Goal: Task Accomplishment & Management: Use online tool/utility

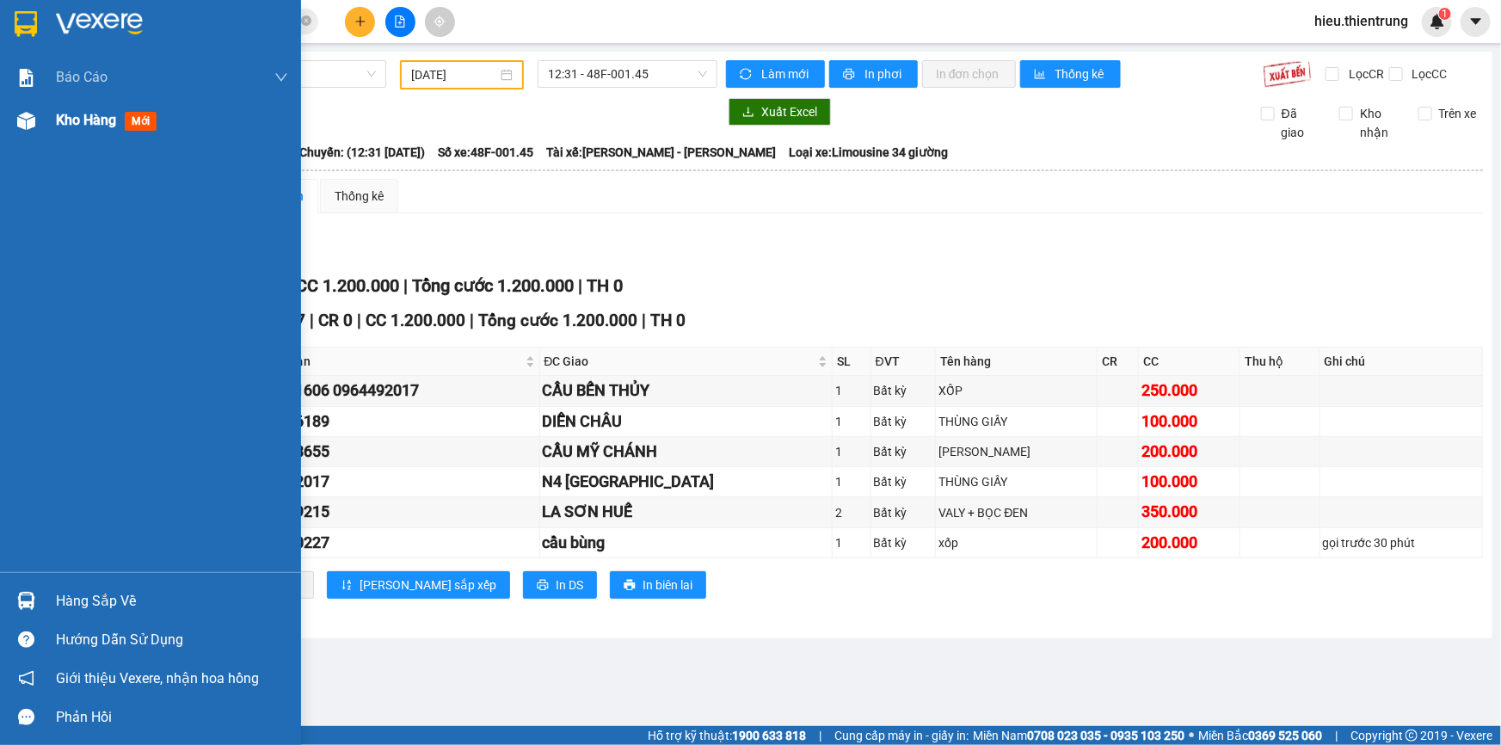
click at [46, 115] on div "Kho hàng mới" at bounding box center [150, 120] width 301 height 43
click at [47, 115] on div "Kho hàng mới" at bounding box center [150, 120] width 301 height 43
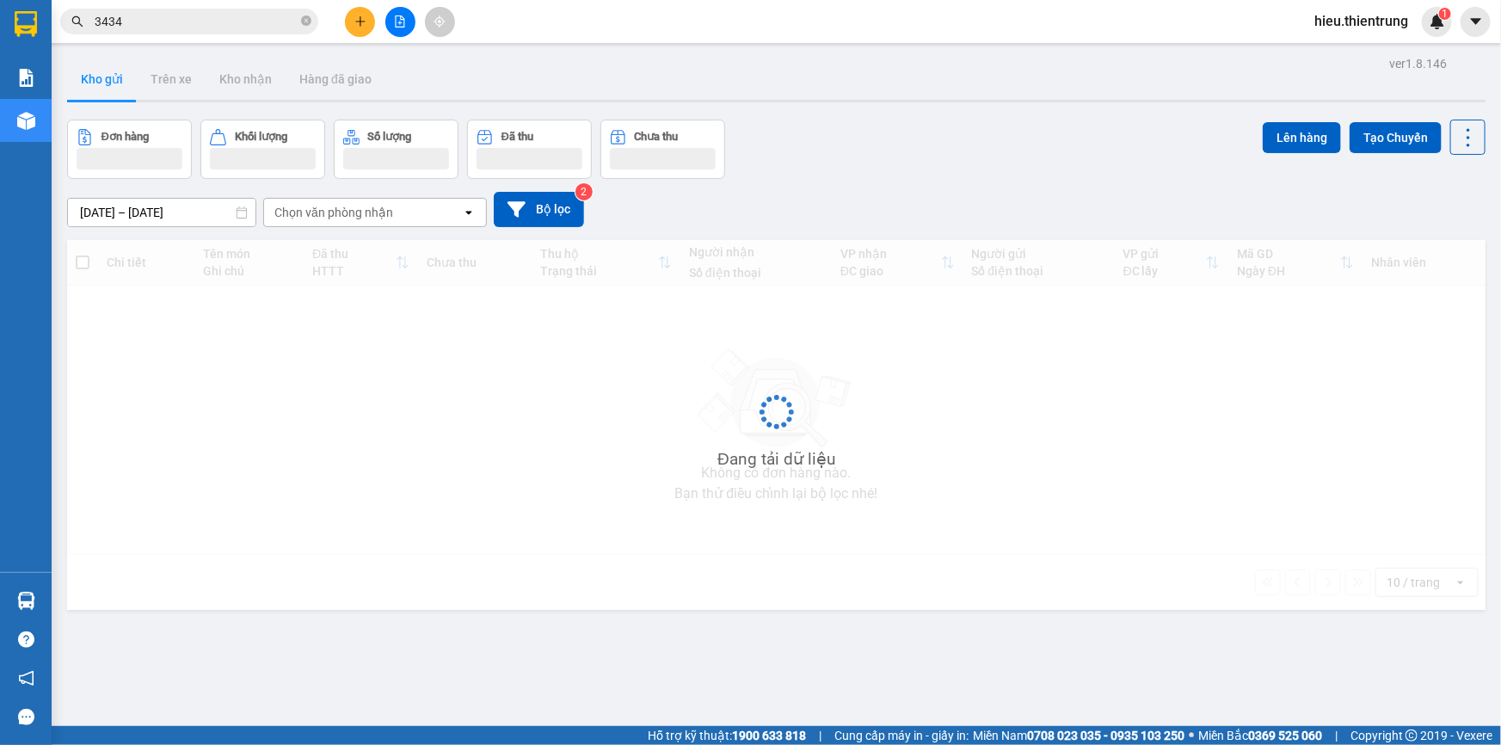
click at [834, 168] on div "Đơn hàng Khối lượng Số lượng Đã thu Chưa thu Lên hàng Tạo Chuyến" at bounding box center [776, 149] width 1418 height 59
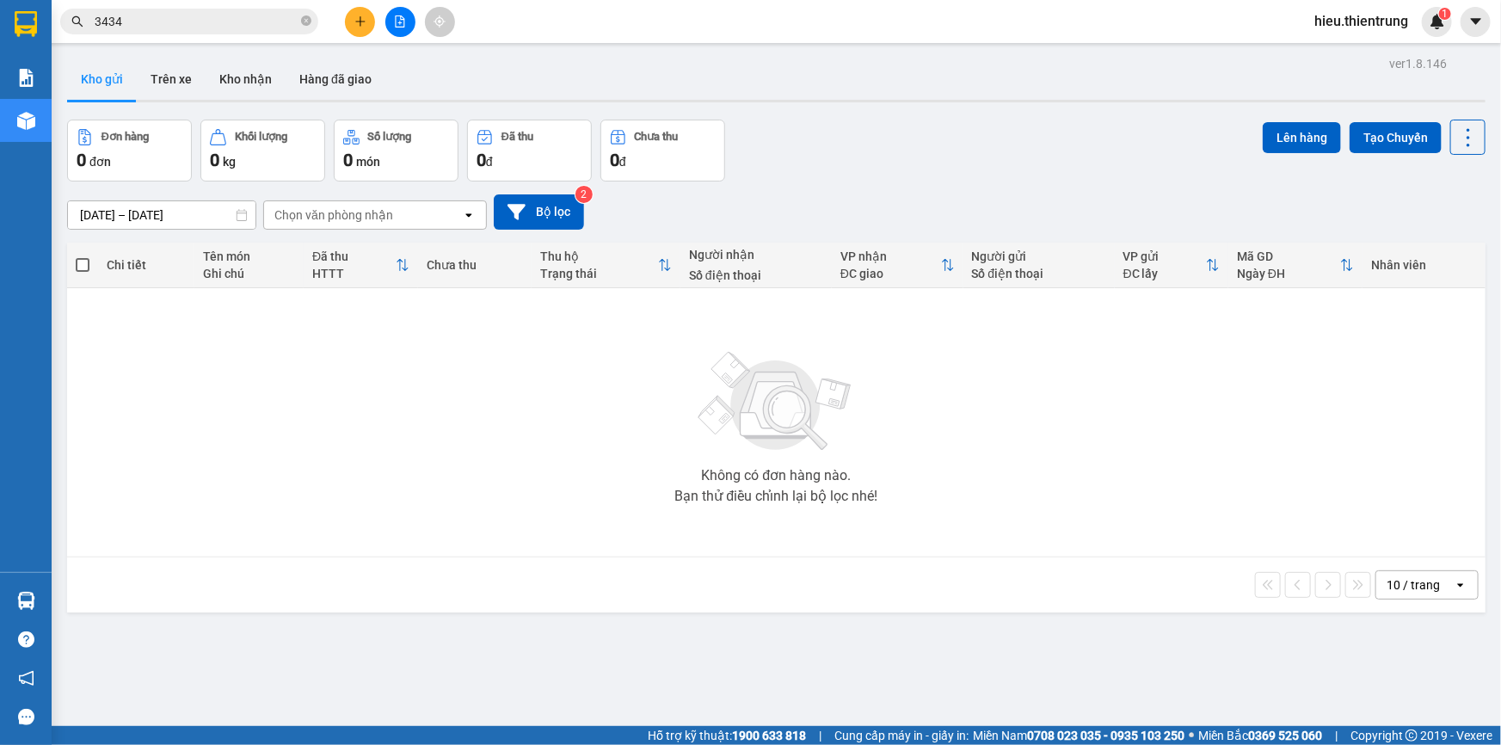
click at [409, 24] on button at bounding box center [400, 22] width 30 height 30
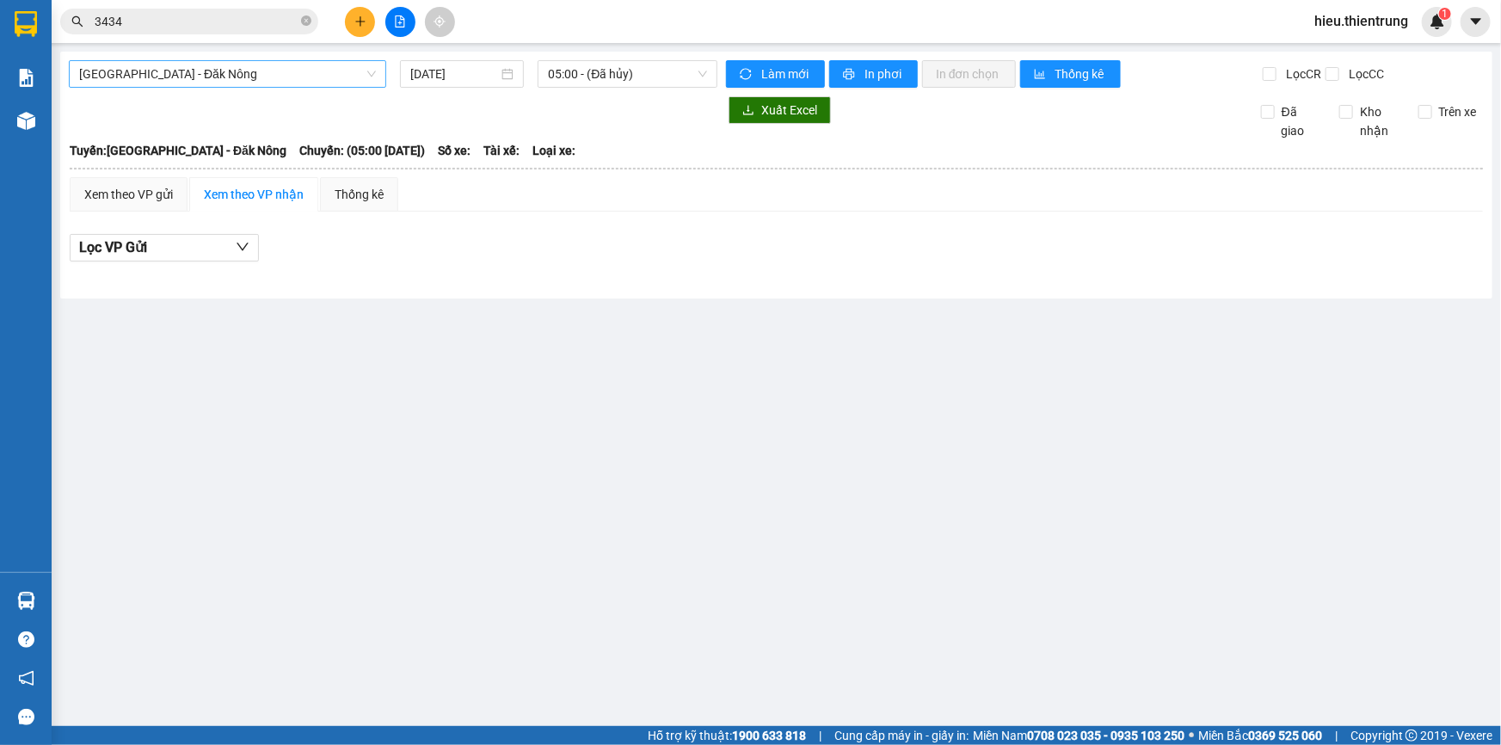
click at [306, 60] on div "[GEOGRAPHIC_DATA] - Đăk Nông" at bounding box center [227, 74] width 317 height 28
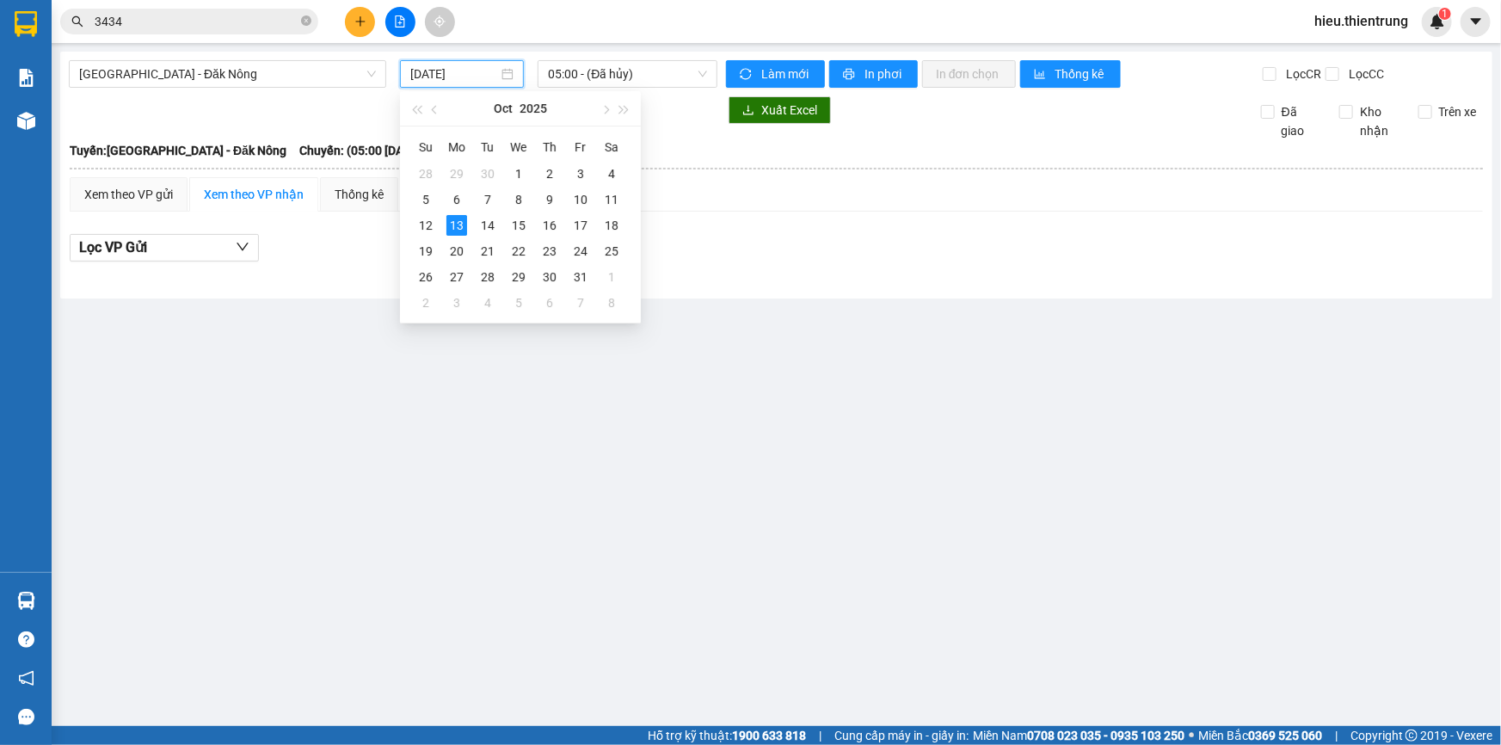
click at [489, 69] on input "[DATE]" at bounding box center [454, 74] width 88 height 19
click at [425, 229] on div "12" at bounding box center [425, 225] width 21 height 21
type input "[DATE]"
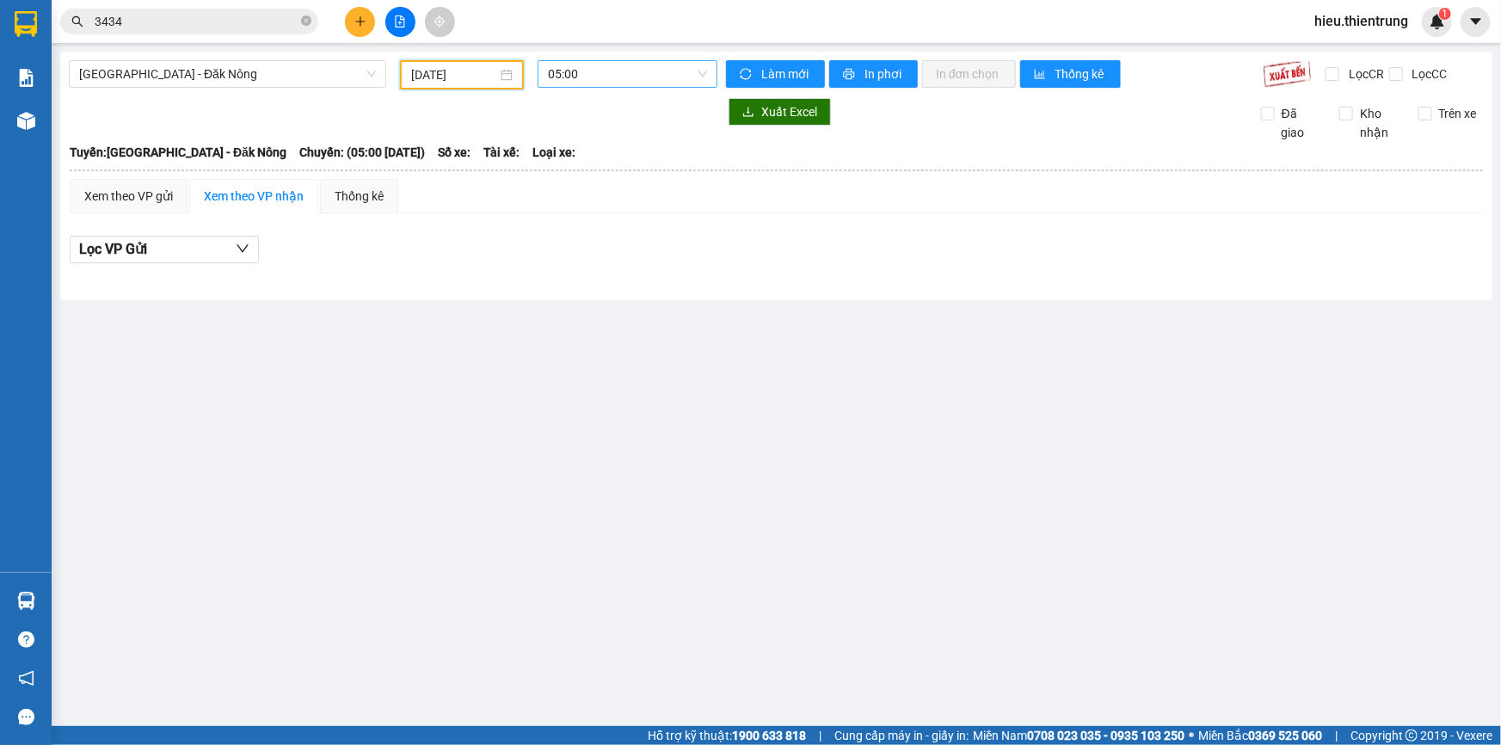
click at [596, 67] on span "05:00" at bounding box center [627, 74] width 159 height 26
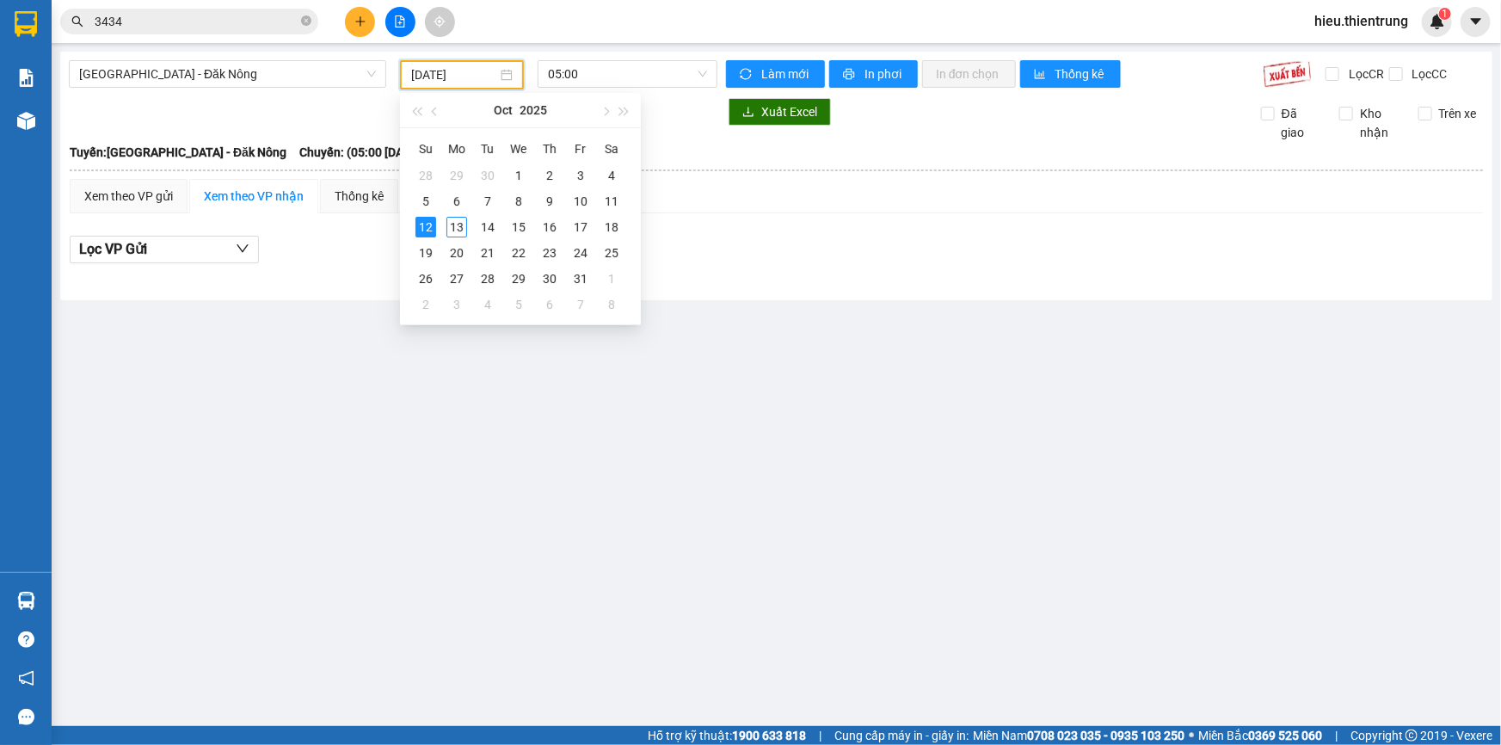
click at [490, 76] on input "[DATE]" at bounding box center [454, 74] width 86 height 19
click at [189, 65] on span "[GEOGRAPHIC_DATA] - Đăk Nông" at bounding box center [227, 74] width 297 height 26
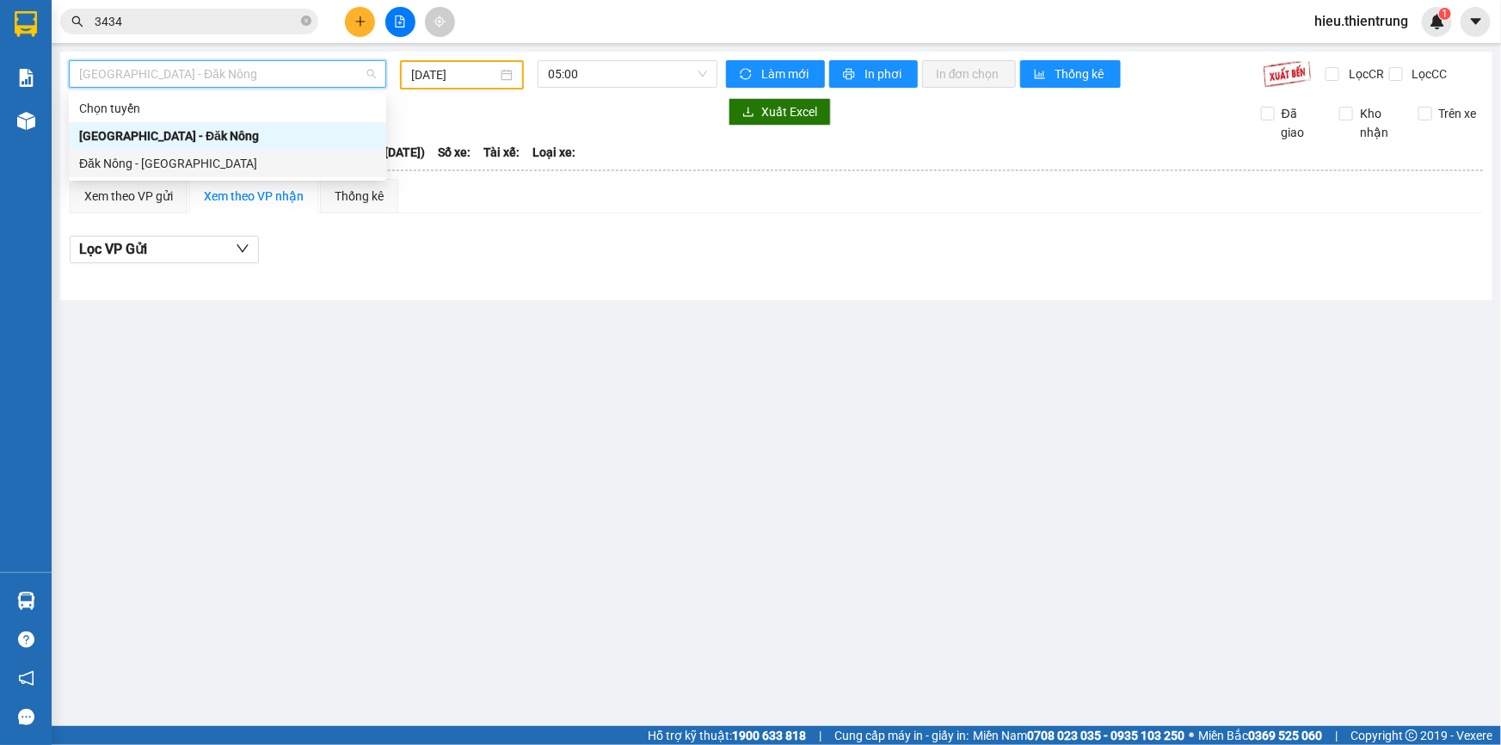
click at [162, 162] on div "Đăk Nông - [GEOGRAPHIC_DATA]" at bounding box center [227, 163] width 297 height 19
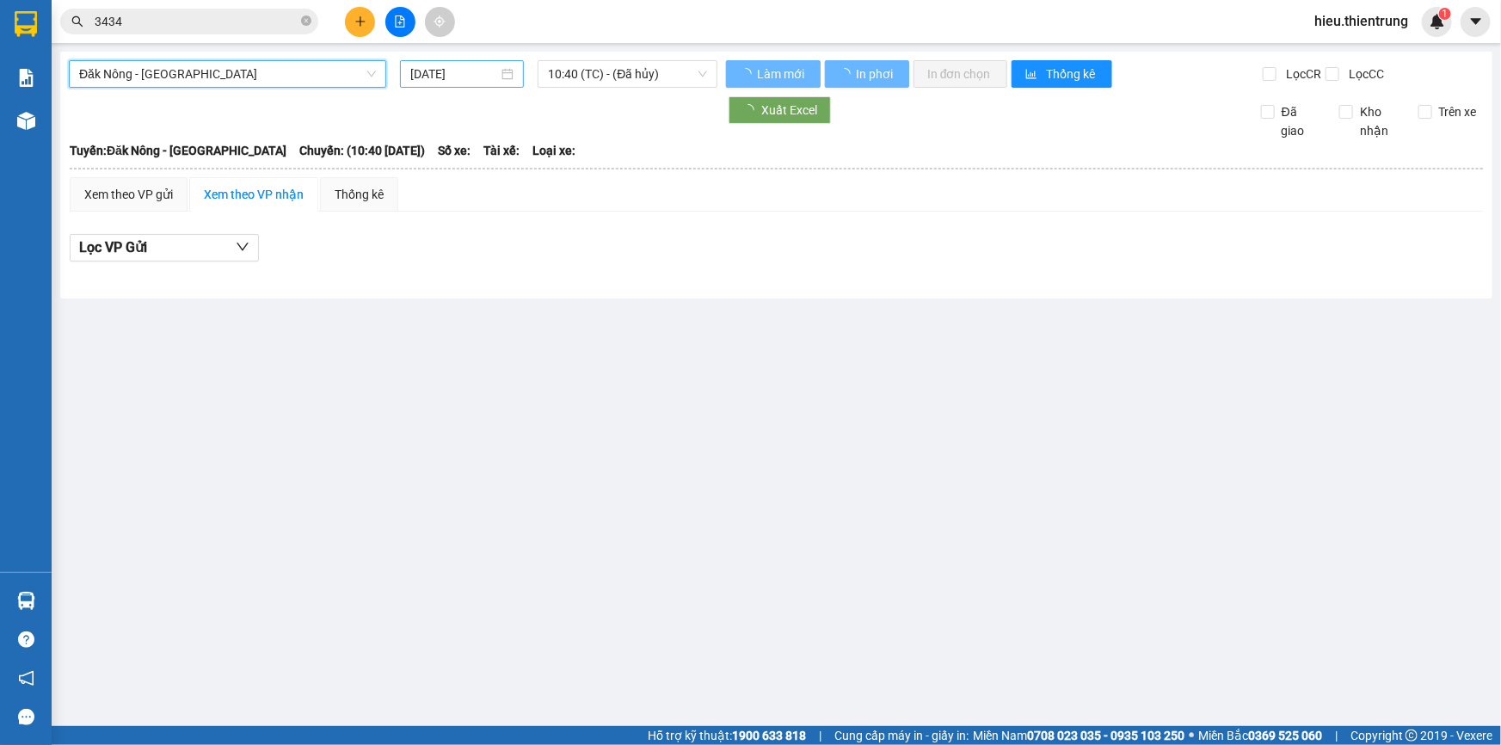
click at [499, 75] on div "[DATE]" at bounding box center [461, 74] width 103 height 19
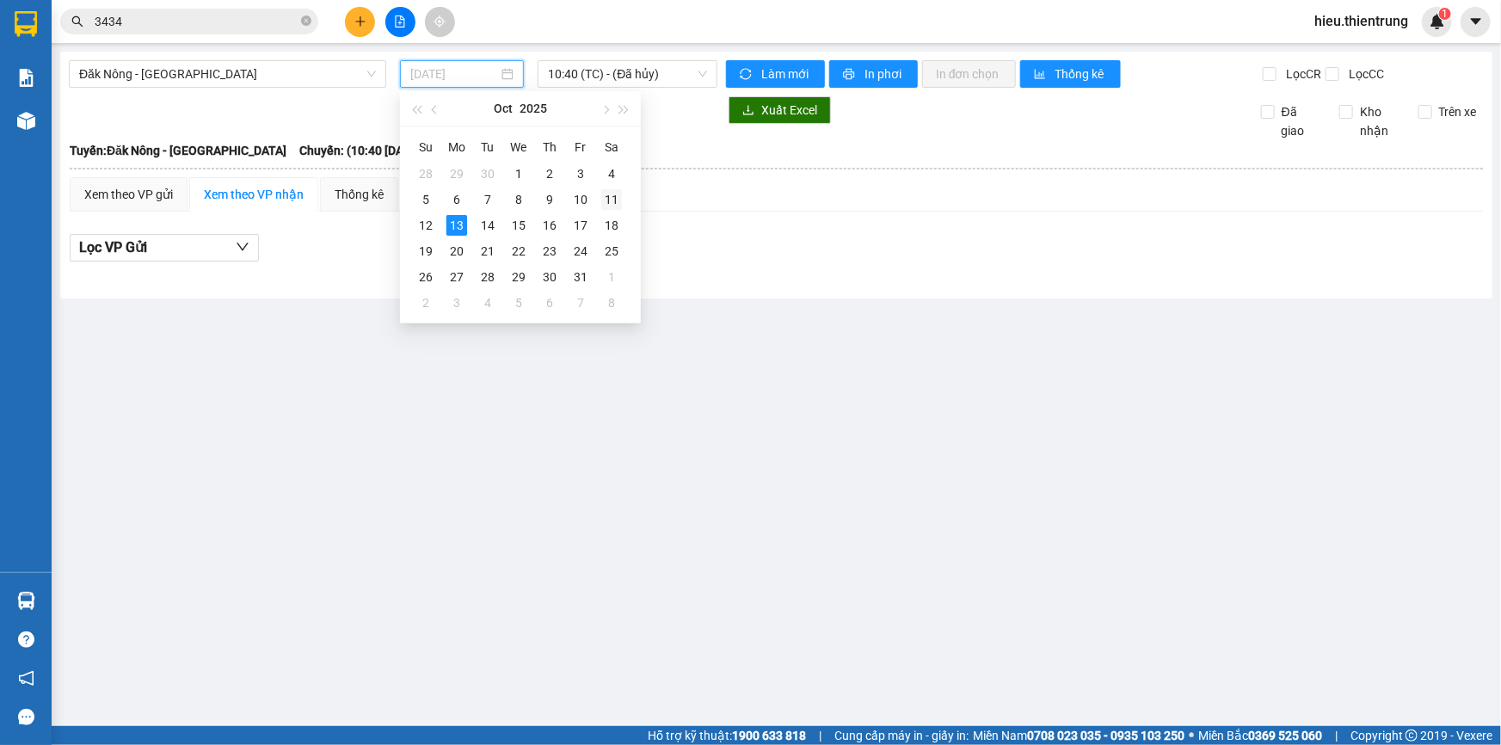
click at [610, 195] on div "11" at bounding box center [611, 199] width 21 height 21
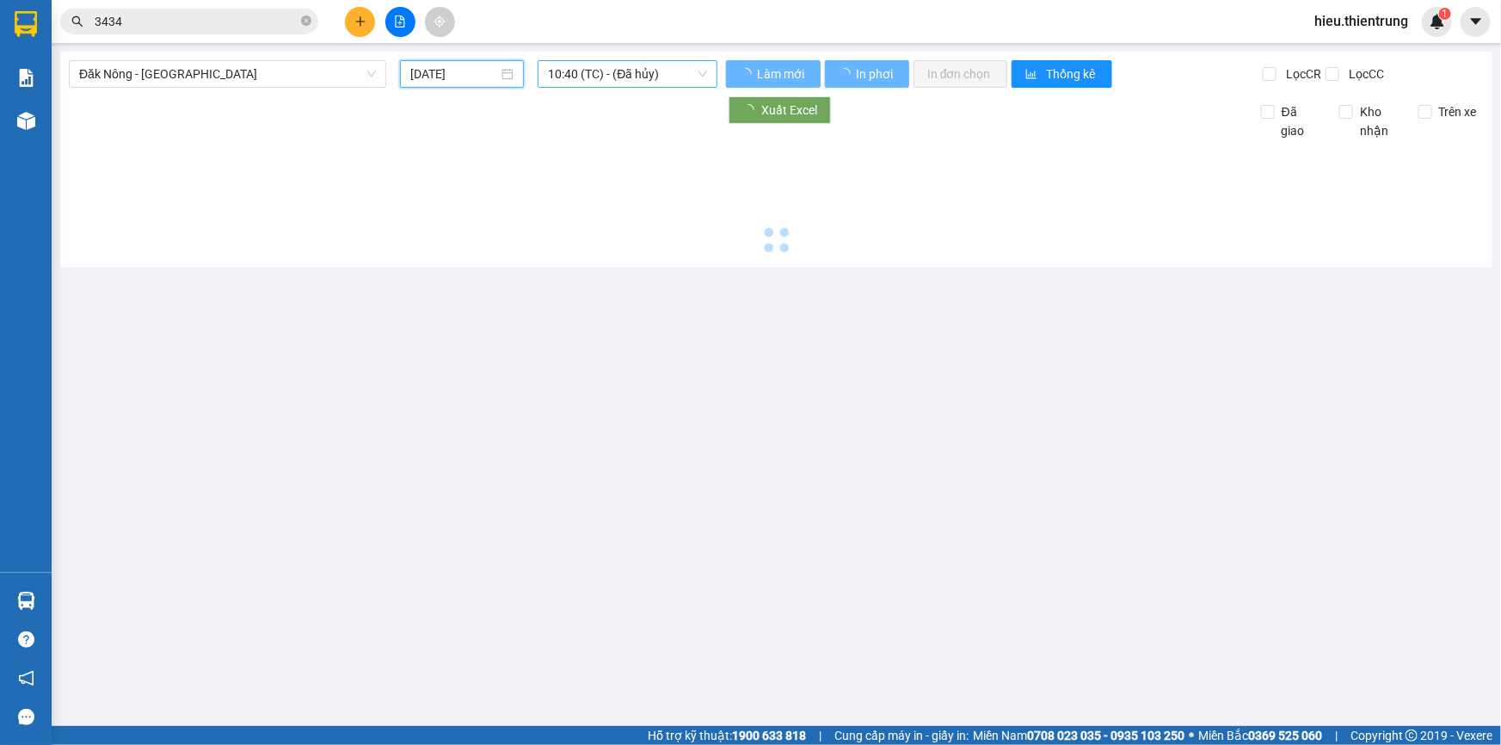
type input "[DATE]"
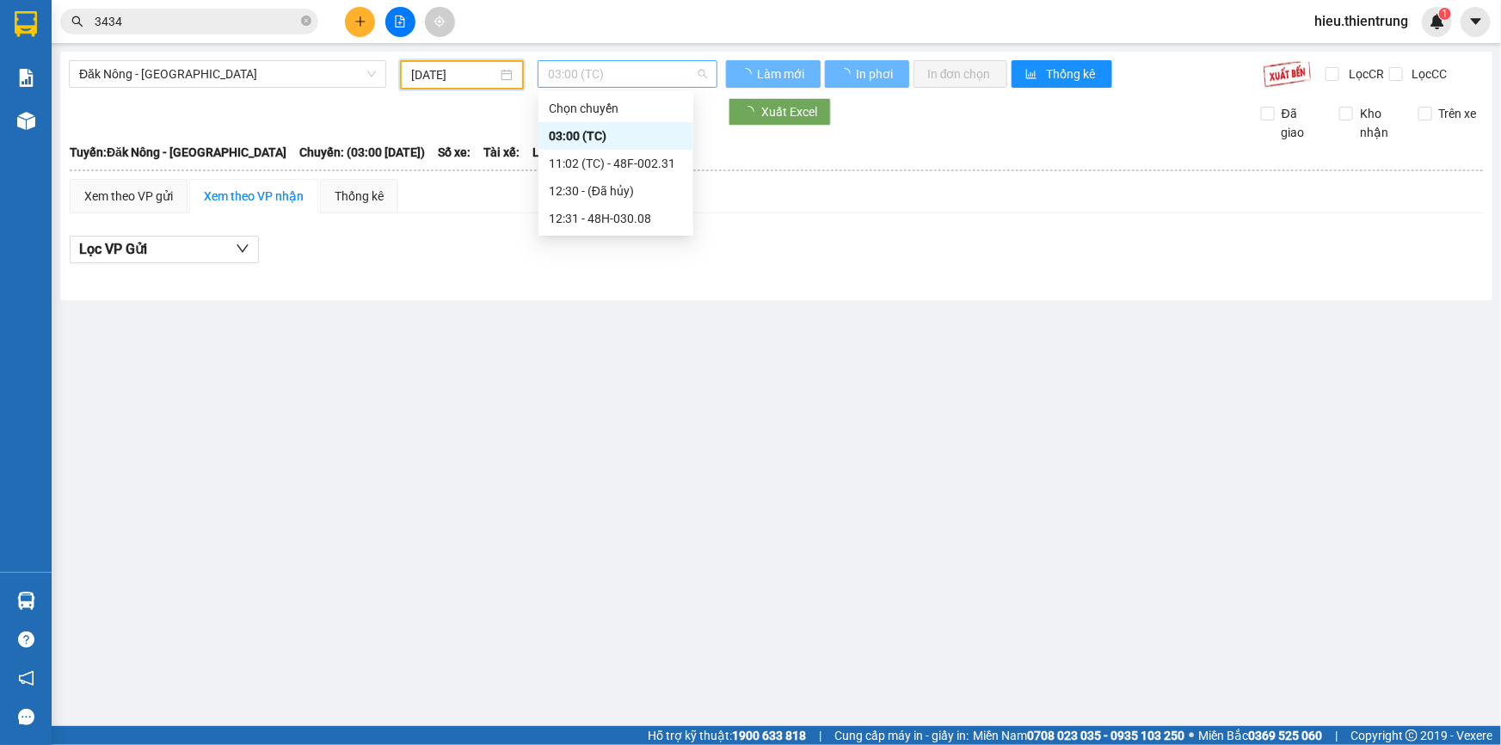
click at [608, 73] on span "03:00 (TC)" at bounding box center [627, 74] width 159 height 26
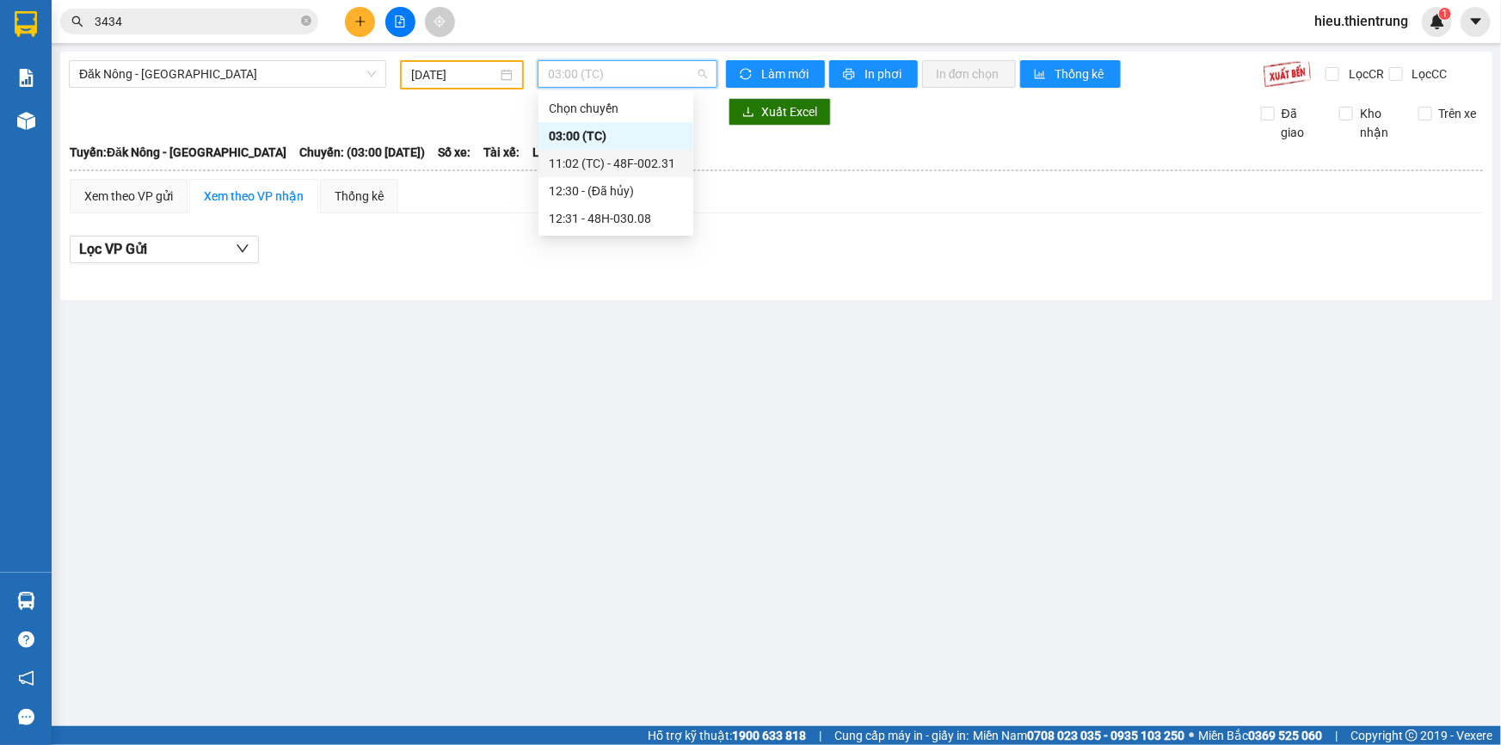
click at [631, 163] on div "11:02 (TC) - 48F-002.31" at bounding box center [616, 163] width 134 height 19
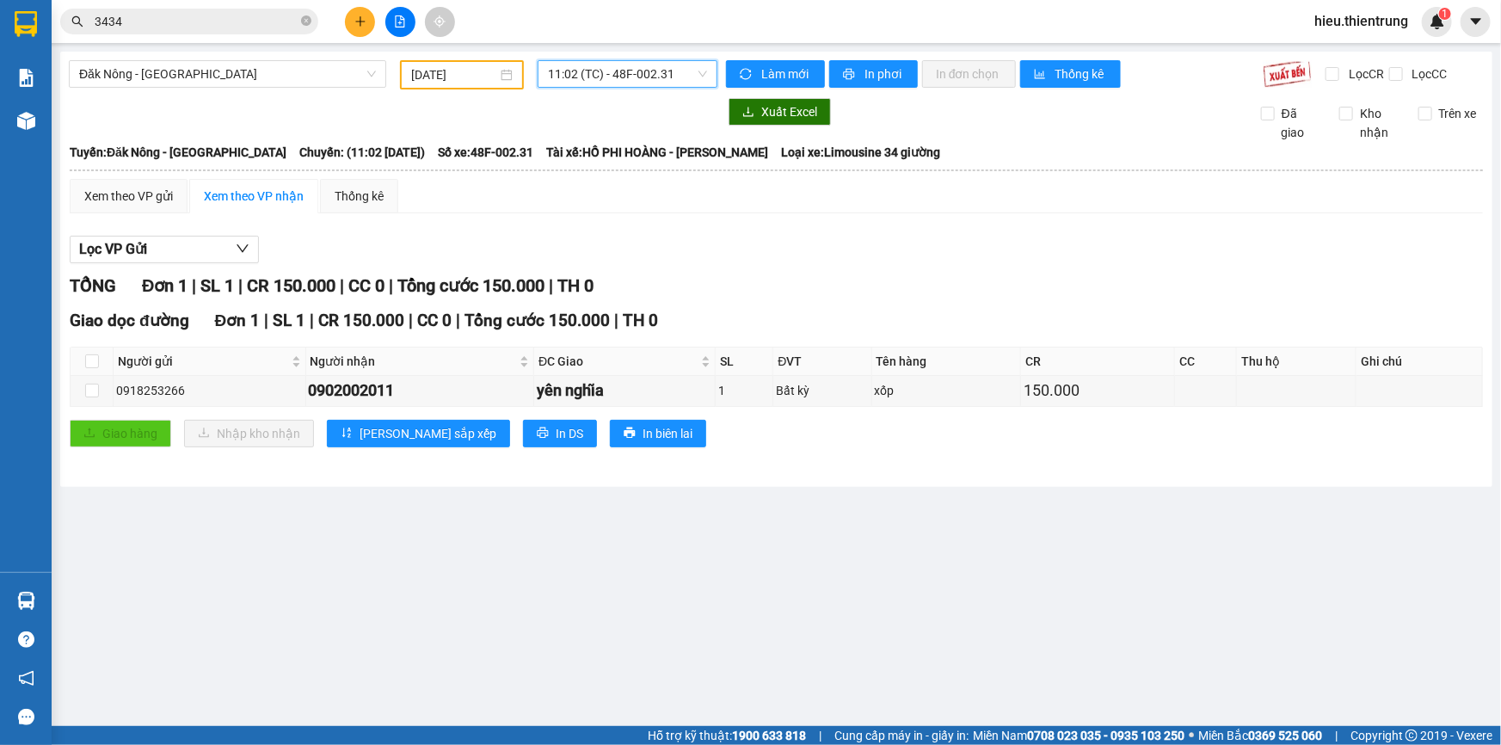
click at [650, 76] on span "11:02 (TC) - 48F-002.31" at bounding box center [627, 74] width 159 height 26
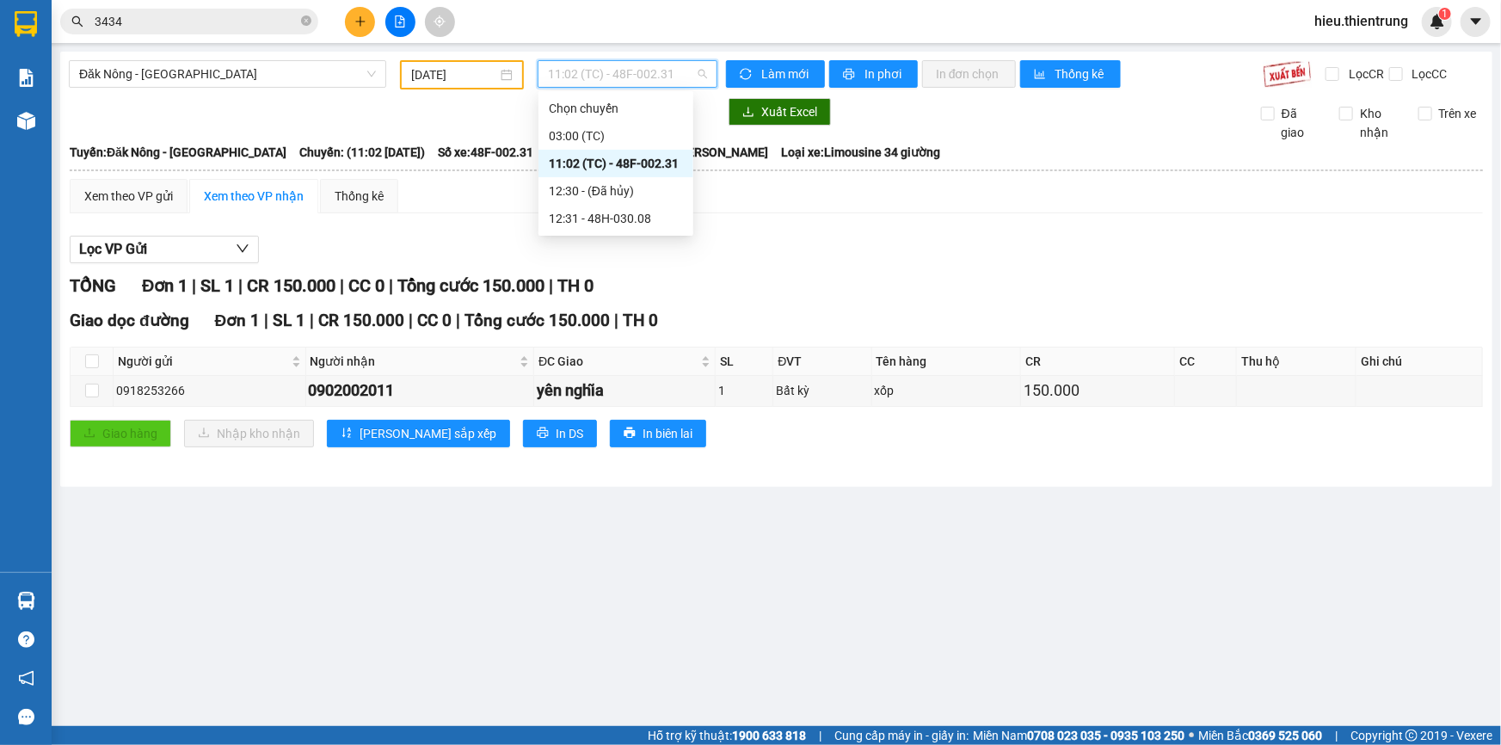
click at [652, 163] on div "11:02 (TC) - 48F-002.31" at bounding box center [616, 163] width 134 height 19
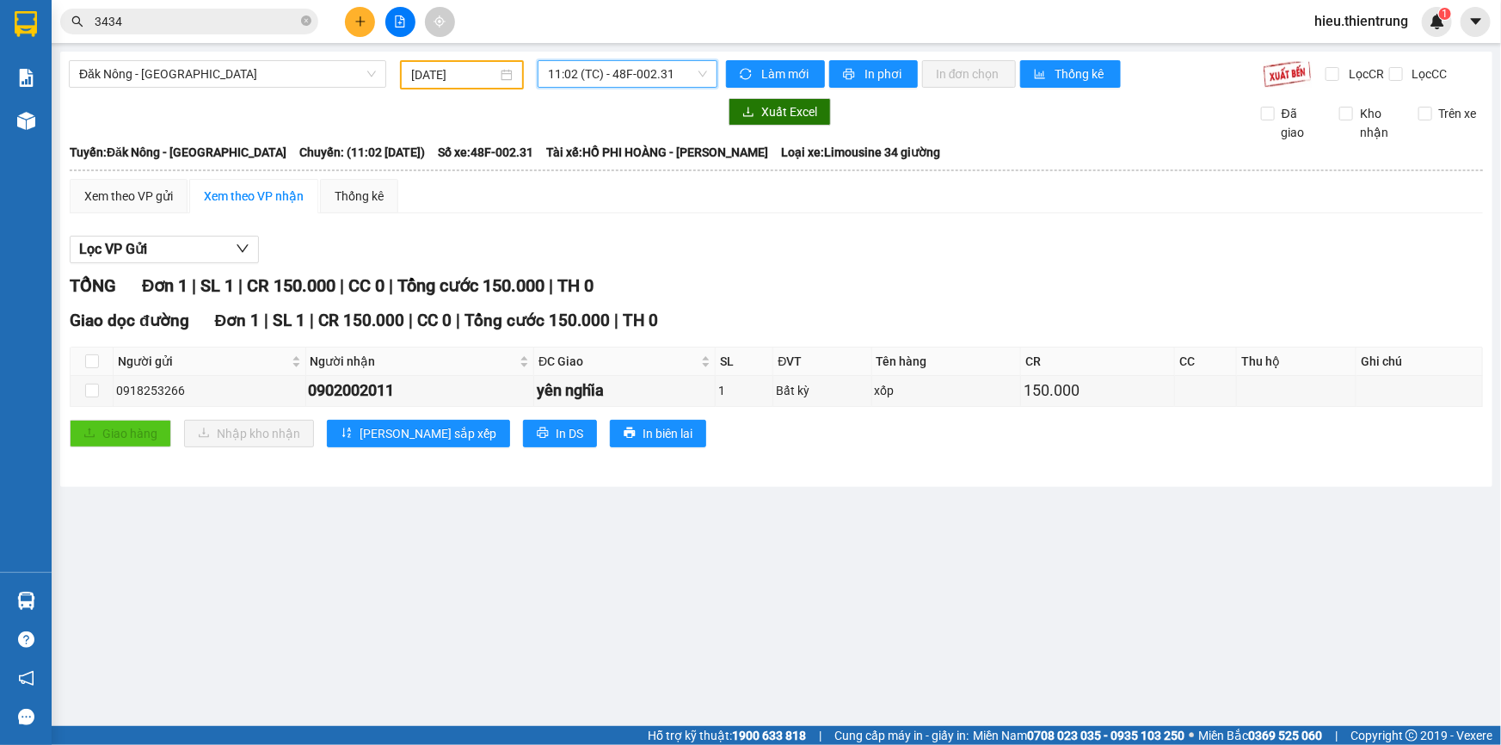
click at [723, 188] on div "Xem theo VP gửi Xem theo VP nhận Thống kê" at bounding box center [776, 196] width 1413 height 34
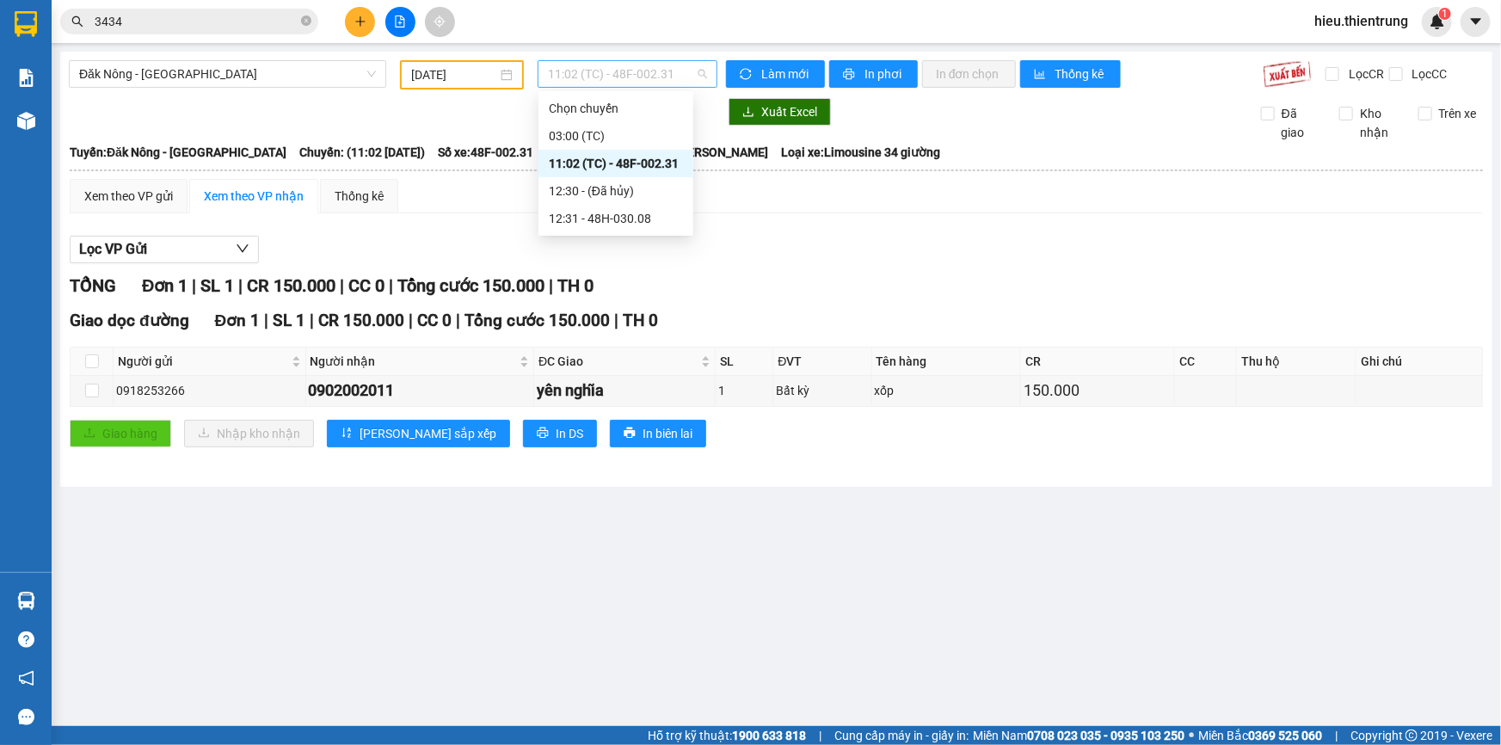
click at [610, 73] on span "11:02 (TC) - 48F-002.31" at bounding box center [627, 74] width 159 height 26
click at [645, 165] on div "11:02 (TC) - 48F-002.31" at bounding box center [616, 163] width 134 height 19
